Goal: Information Seeking & Learning: Learn about a topic

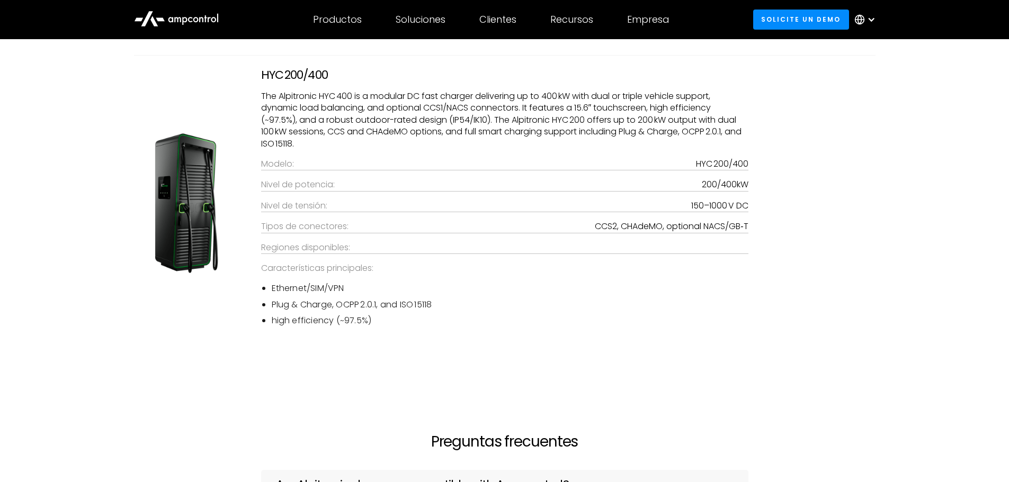
click at [541, 361] on div "HYC 200/400 The Alpitronic HYC 400 is a modular DC fast charger delivering up t…" at bounding box center [504, 212] width 763 height 315
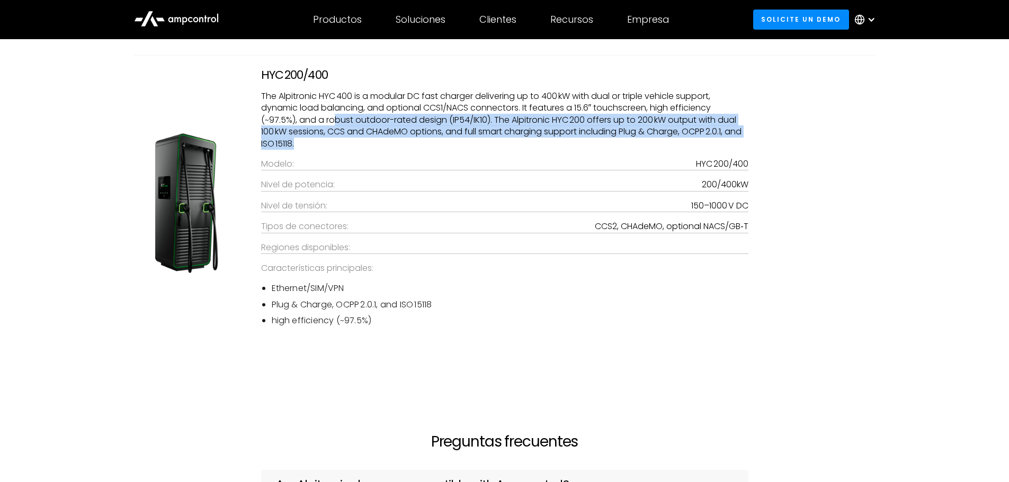
drag, startPoint x: 335, startPoint y: 118, endPoint x: 438, endPoint y: 138, distance: 105.3
click at [438, 138] on p "The Alpitronic HYC 400 is a modular DC fast charger delivering up to 400 kW wit…" at bounding box center [504, 120] width 487 height 59
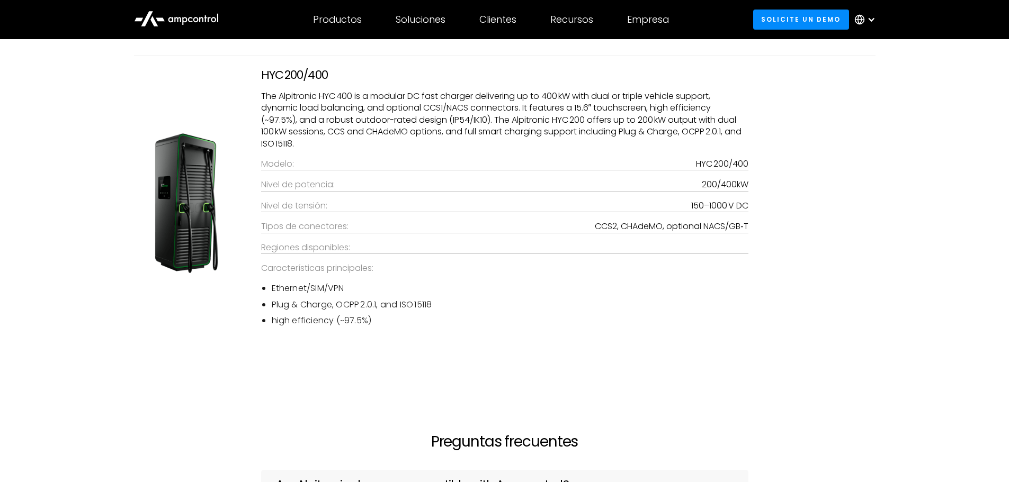
drag, startPoint x: 527, startPoint y: 386, endPoint x: 523, endPoint y: 373, distance: 13.2
click at [525, 379] on section "Ampcontrol Compliant Alpitronic Models Images and logos does not imply any endo…" at bounding box center [504, 164] width 1009 height 454
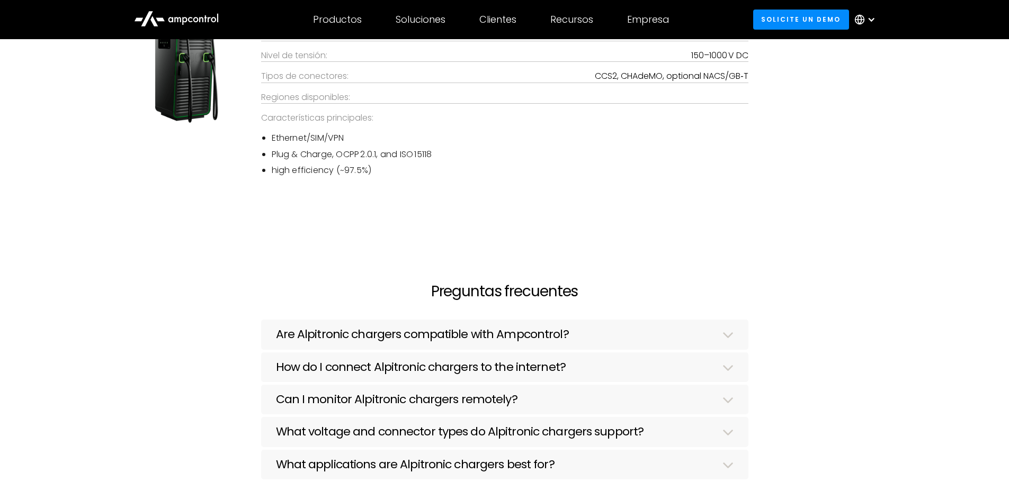
scroll to position [1439, 0]
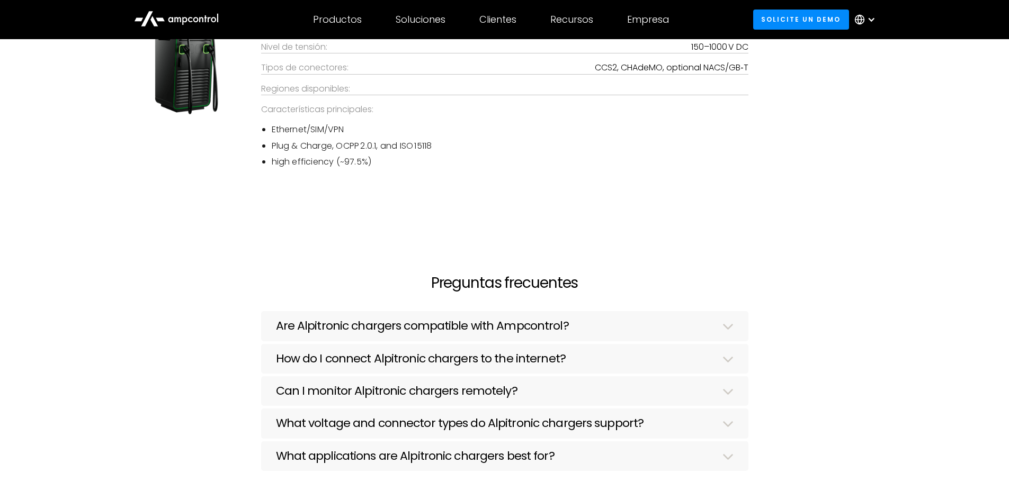
click at [329, 319] on h3 "Are Alpitronic chargers compatible with Ampcontrol?" at bounding box center [422, 326] width 293 height 14
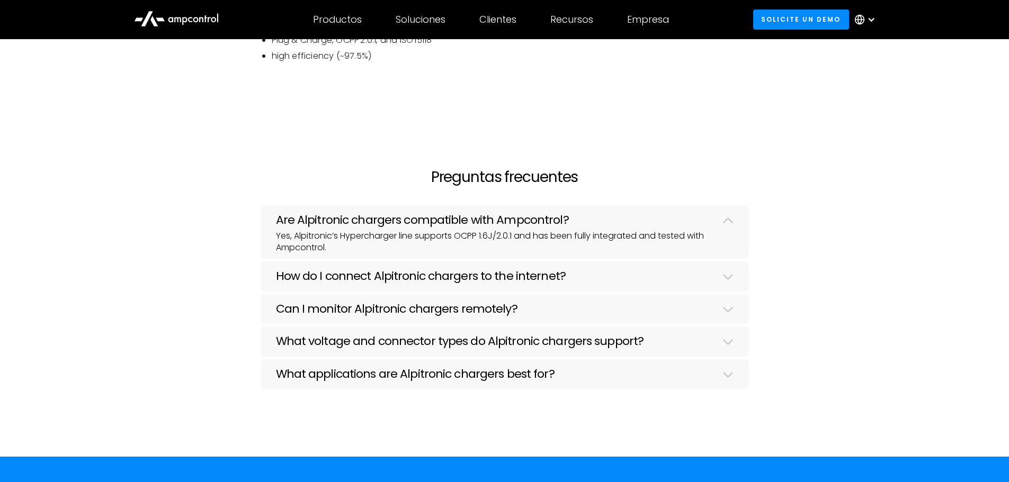
scroll to position [1598, 0]
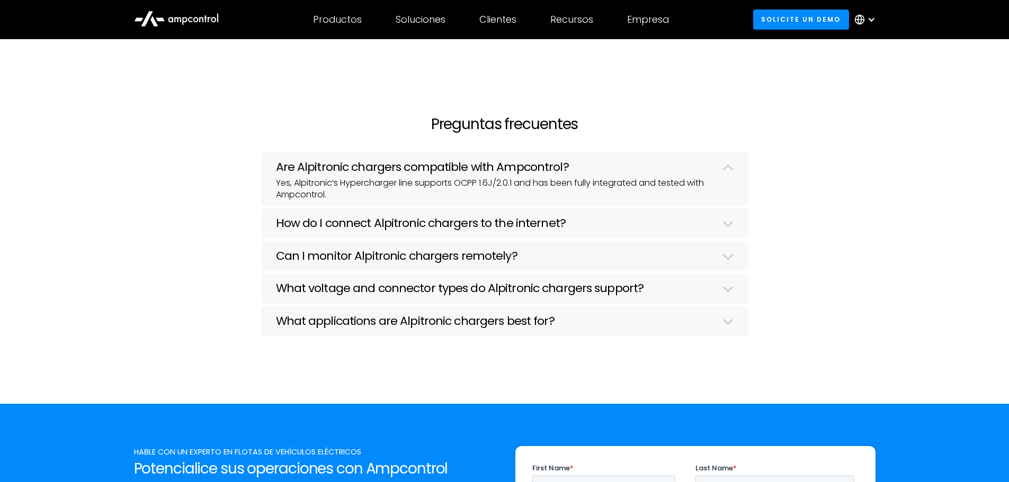
click at [388, 220] on h3 "How do I connect Alpitronic chargers to the internet?" at bounding box center [421, 224] width 290 height 14
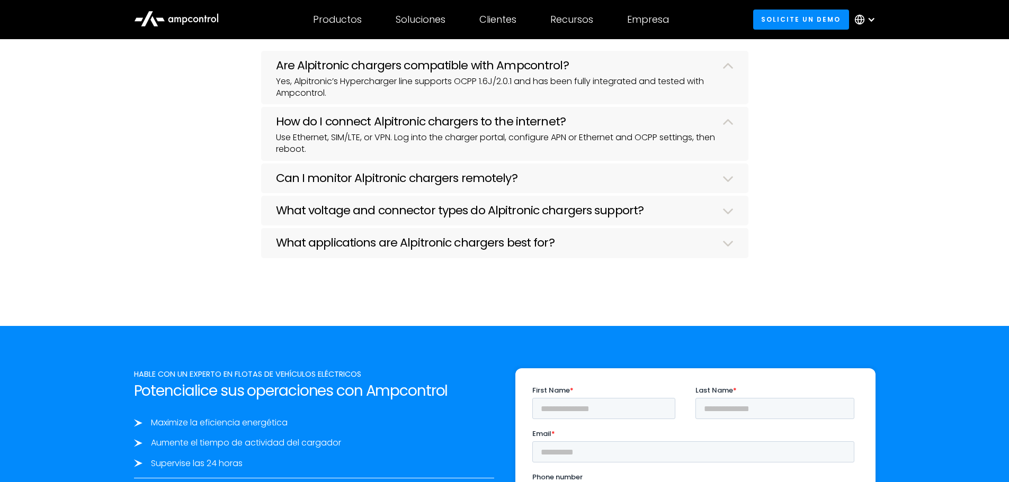
scroll to position [1704, 0]
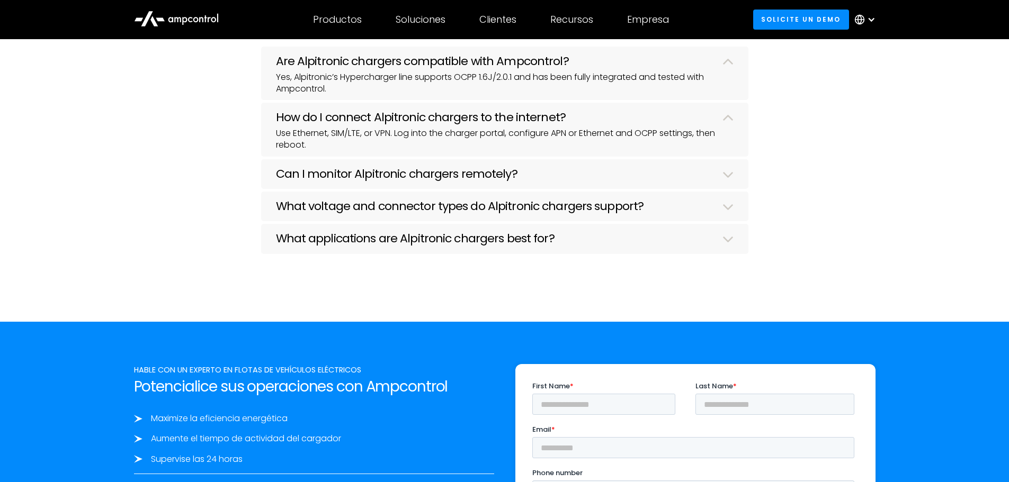
click at [371, 175] on h3 "Can I monitor Alpitronic chargers remotely?" at bounding box center [396, 174] width 241 height 14
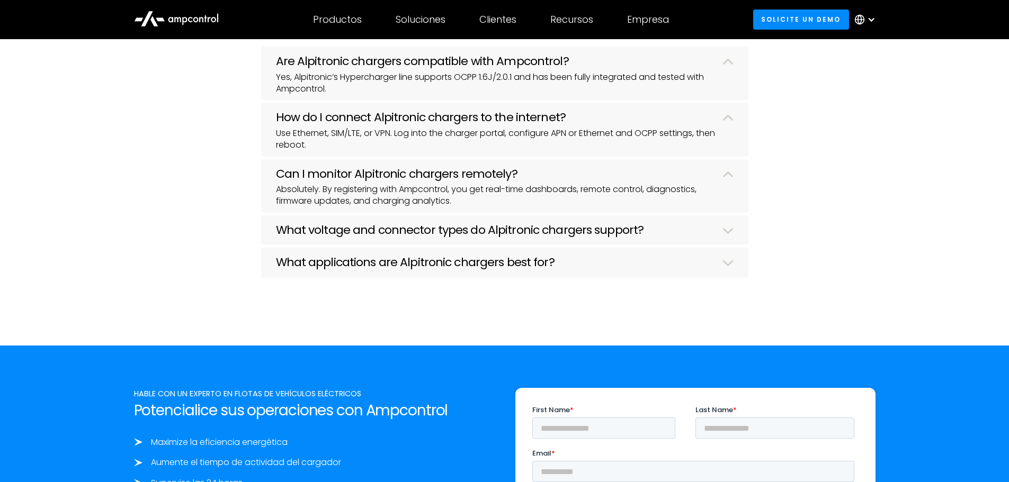
click at [351, 205] on p "Absolutely. By registering with Ampcontrol, you get real-time dashboards, remot…" at bounding box center [505, 196] width 458 height 24
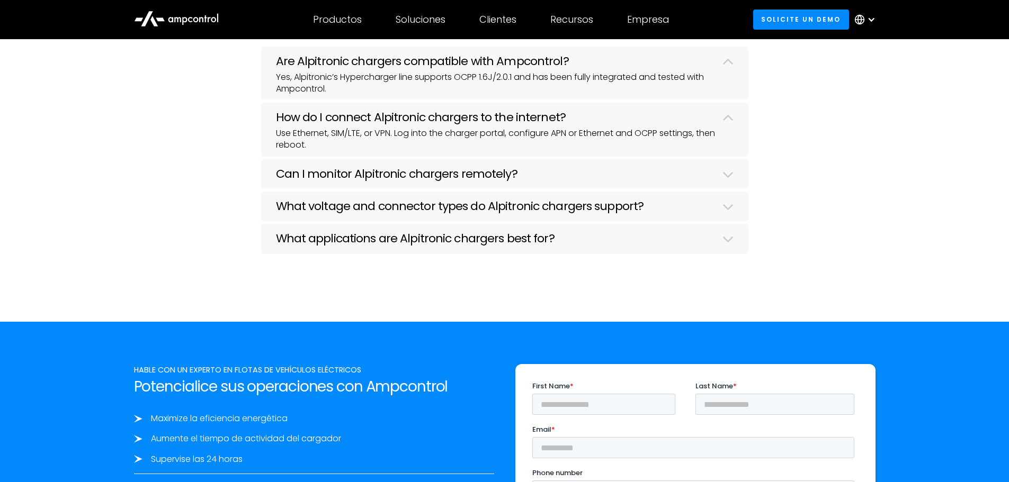
click at [348, 205] on h3 "What voltage and connector types do Alpitronic chargers support?" at bounding box center [460, 207] width 368 height 14
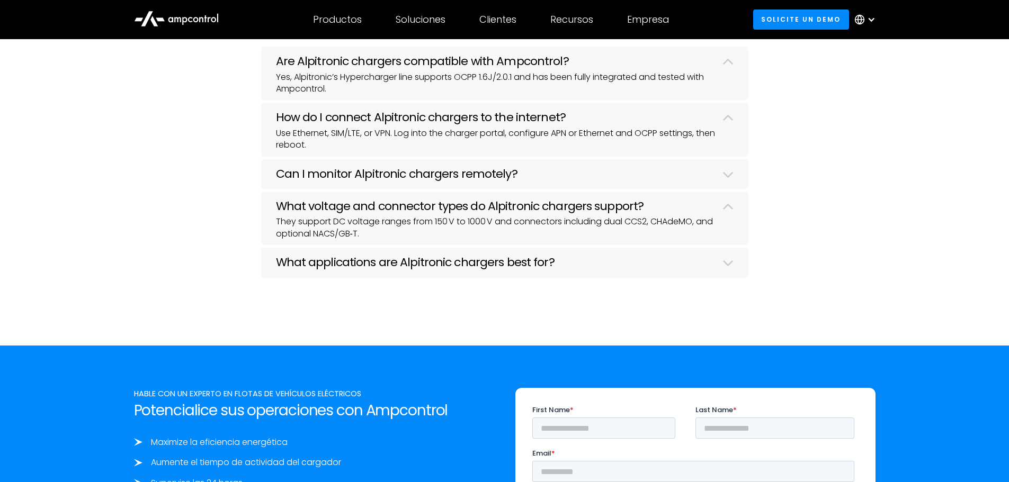
click at [369, 261] on h3 "What applications are Alpitronic chargers best for?" at bounding box center [415, 263] width 279 height 14
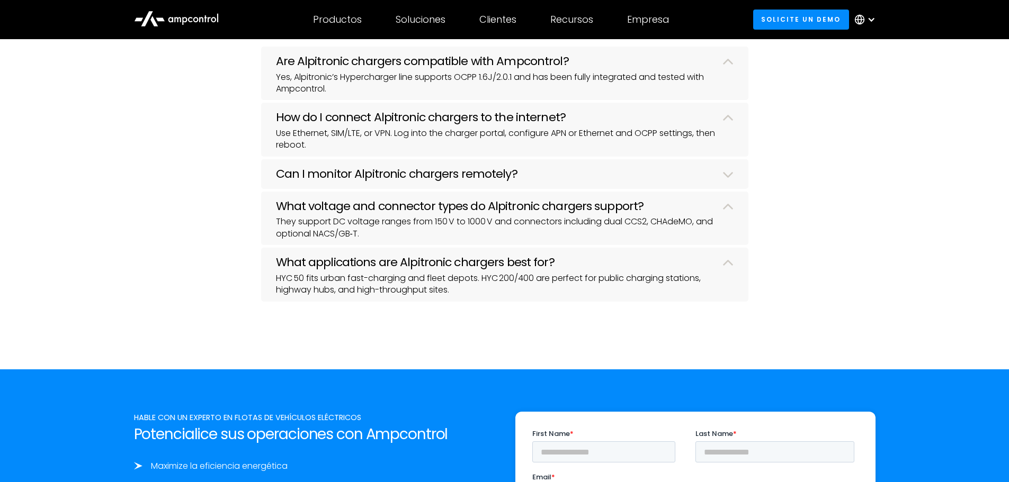
click at [387, 168] on h3 "Can I monitor Alpitronic chargers remotely?" at bounding box center [396, 174] width 241 height 14
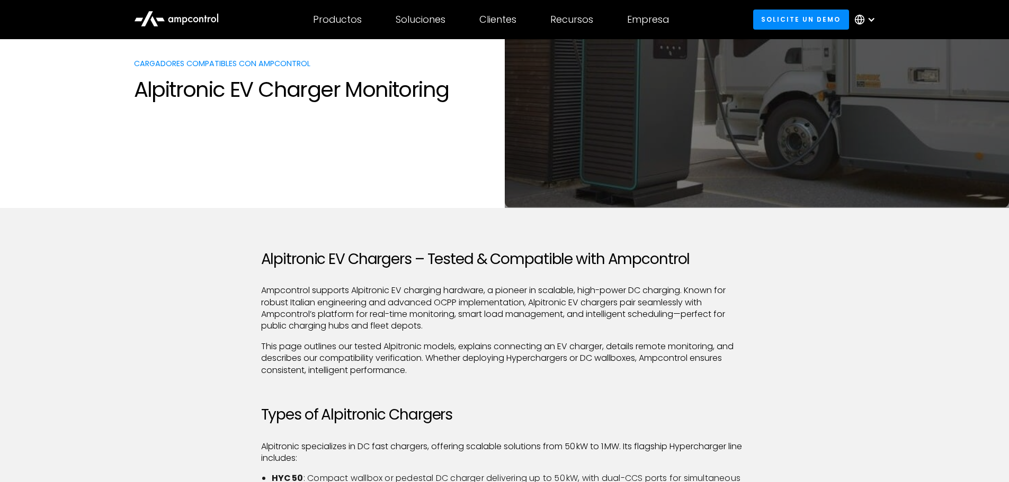
scroll to position [0, 0]
